Goal: Task Accomplishment & Management: Use online tool/utility

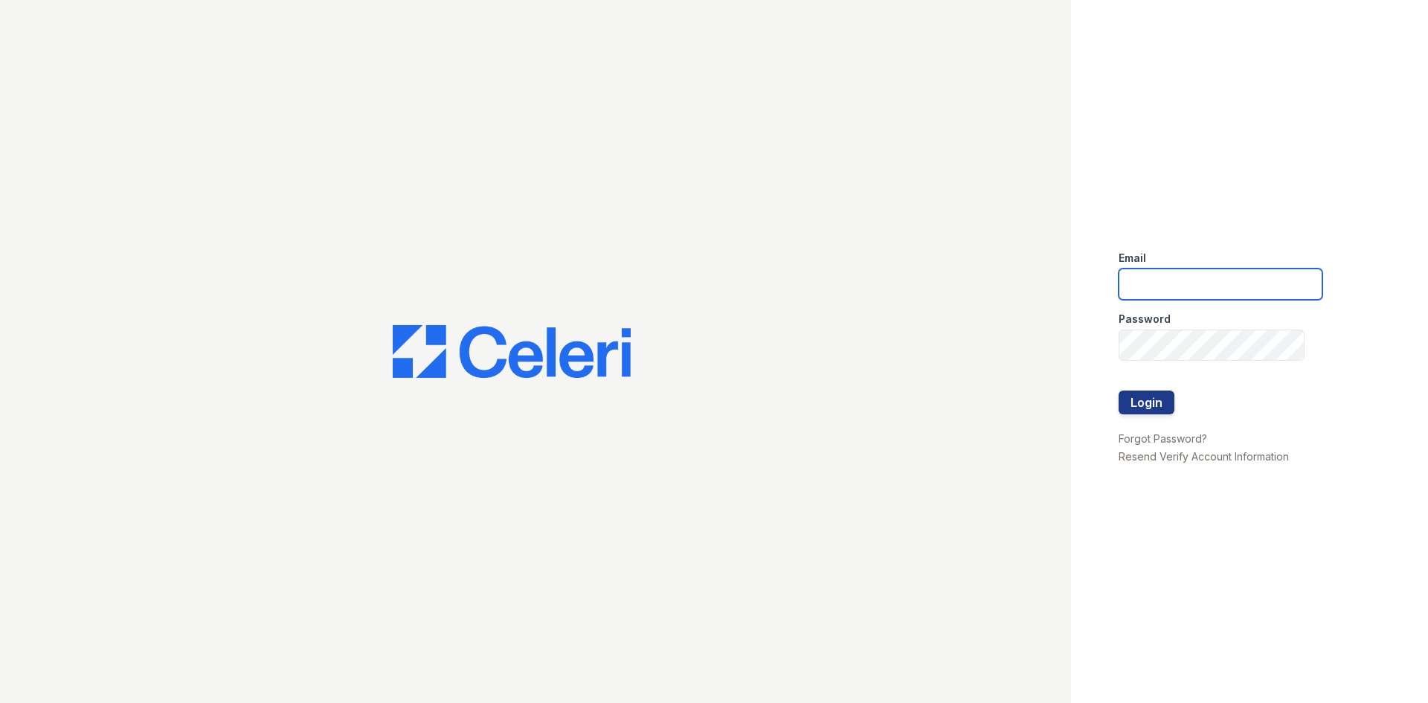
click at [1239, 296] on input "email" at bounding box center [1221, 284] width 204 height 31
type input "[EMAIL_ADDRESS][DOMAIN_NAME]"
click at [1142, 405] on button "Login" at bounding box center [1147, 403] width 56 height 24
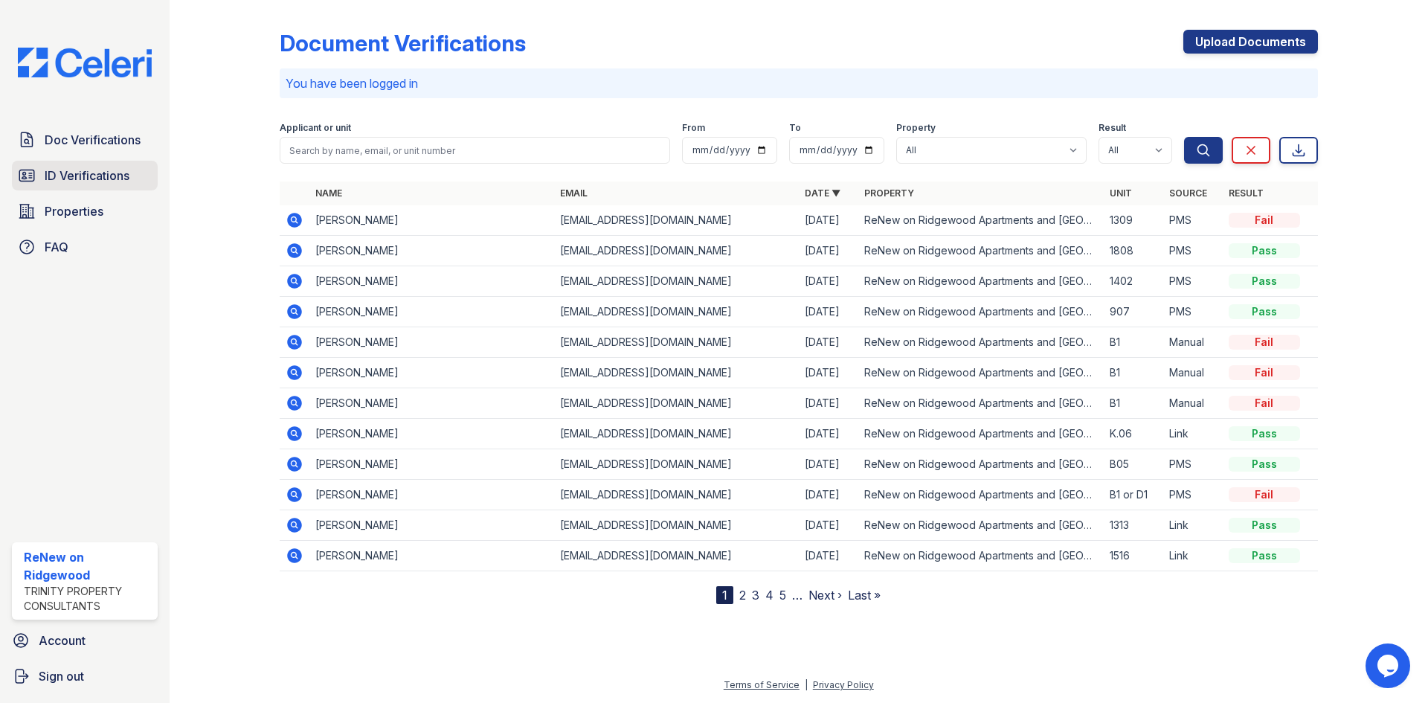
click at [57, 175] on span "ID Verifications" at bounding box center [87, 176] width 85 height 18
